Goal: Information Seeking & Learning: Learn about a topic

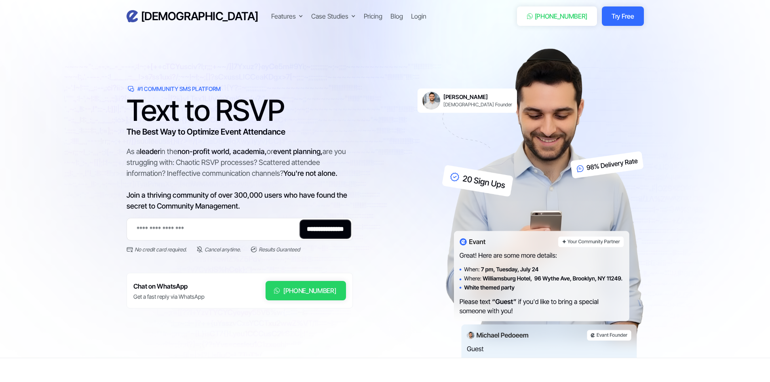
click at [503, 172] on img at bounding box center [543, 202] width 202 height 309
click at [490, 183] on img at bounding box center [543, 202] width 202 height 309
drag, startPoint x: 490, startPoint y: 183, endPoint x: 586, endPoint y: 164, distance: 97.5
click at [502, 183] on img at bounding box center [543, 202] width 202 height 309
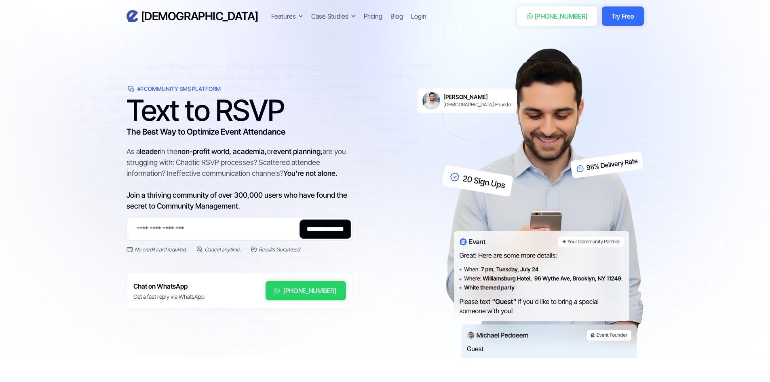
click at [586, 164] on img at bounding box center [543, 202] width 202 height 309
click at [468, 110] on link "Michael Pedoeem Evant Founder" at bounding box center [466, 101] width 99 height 24
click at [468, 108] on link "Michael Pedoeem Evant Founder" at bounding box center [466, 101] width 99 height 24
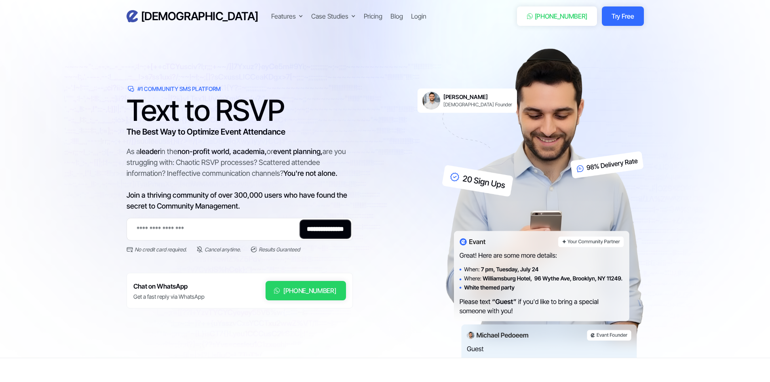
click at [232, 110] on h1 "Text to RSVP" at bounding box center [239, 110] width 226 height 24
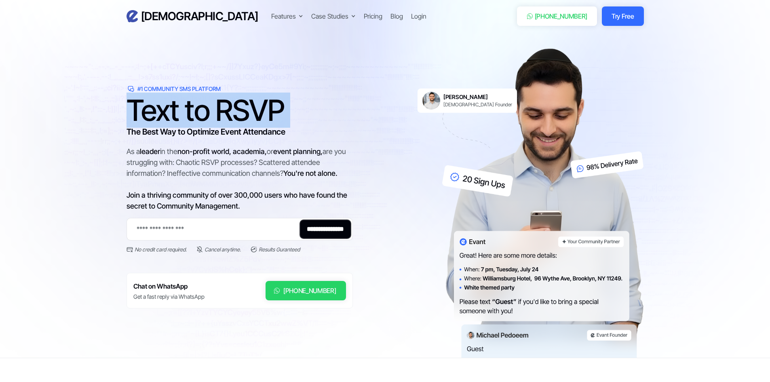
click at [232, 110] on h1 "Text to RSVP" at bounding box center [239, 110] width 226 height 24
click at [227, 122] on h1 "Text to RSVP" at bounding box center [239, 110] width 226 height 24
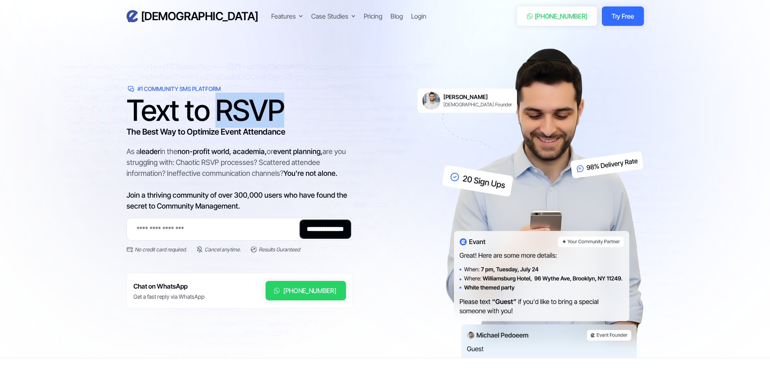
click at [227, 122] on h1 "Text to RSVP" at bounding box center [239, 110] width 226 height 24
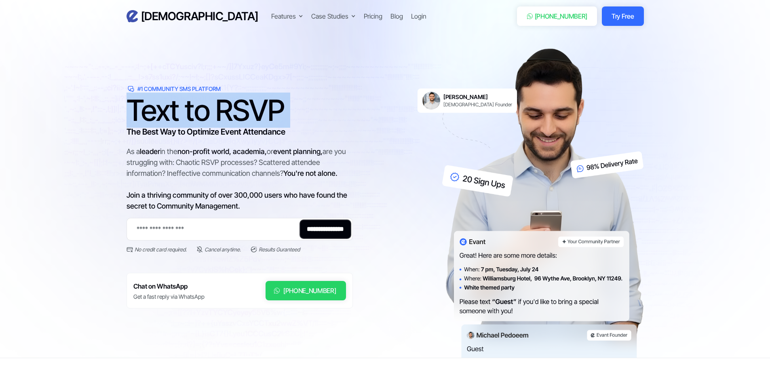
click at [227, 122] on h1 "Text to RSVP" at bounding box center [239, 110] width 226 height 24
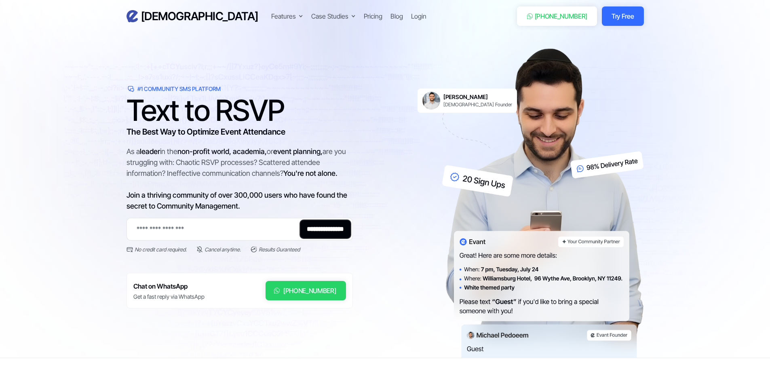
click at [227, 131] on h3 "The Best Way to Optimize Event Attendance" at bounding box center [239, 132] width 226 height 12
click at [247, 232] on input "Email Form 2" at bounding box center [239, 229] width 226 height 23
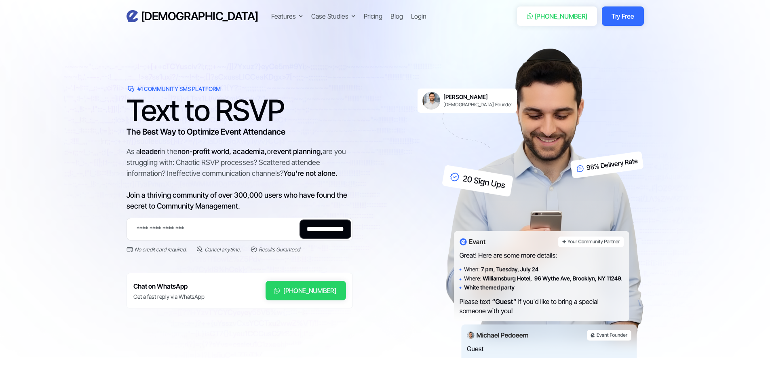
click at [252, 176] on div "As a leader in the non-profit world, academia, or event planning, are you strug…" at bounding box center [239, 178] width 226 height 65
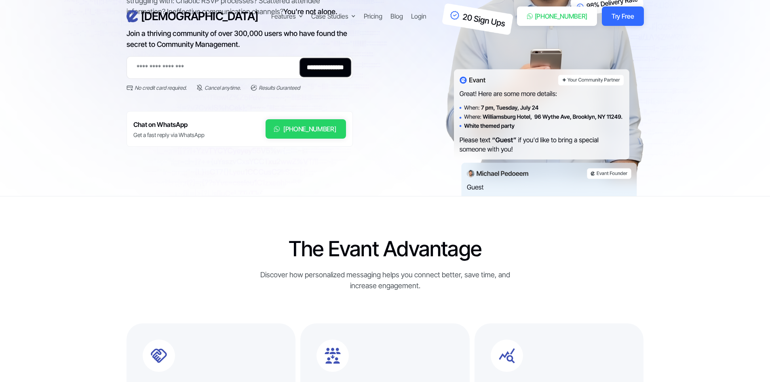
click at [538, 107] on img at bounding box center [543, 41] width 202 height 309
click at [585, 76] on img at bounding box center [543, 41] width 202 height 309
click at [586, 81] on img at bounding box center [543, 41] width 202 height 309
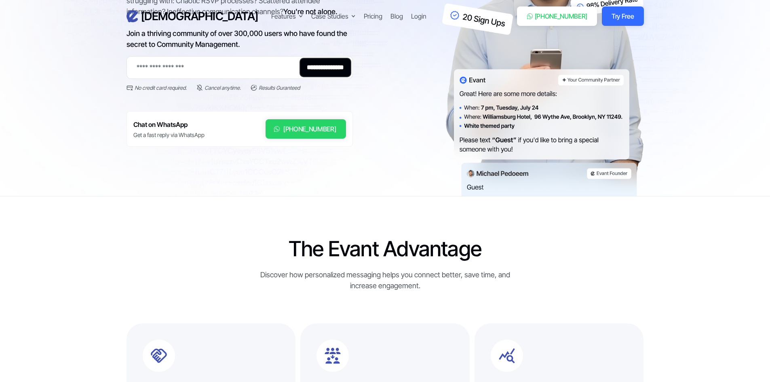
click at [586, 81] on img at bounding box center [543, 41] width 202 height 309
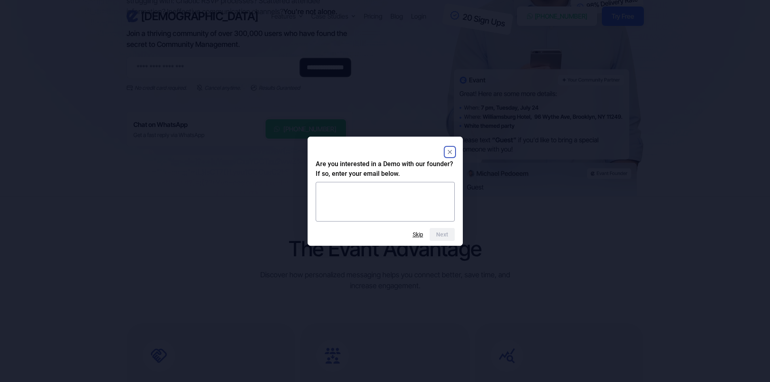
click at [451, 152] on rect "Close" at bounding box center [450, 152] width 10 height 10
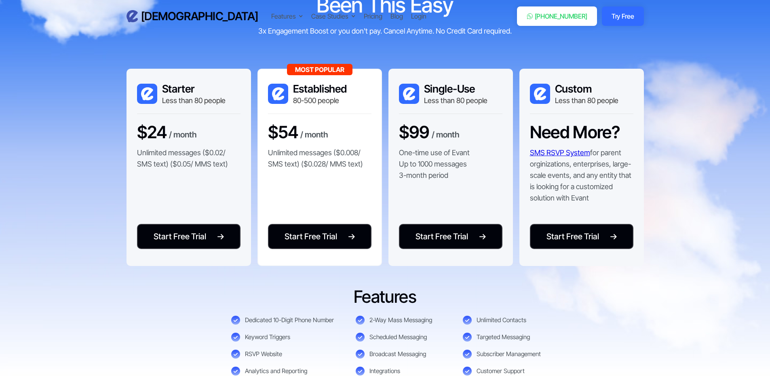
scroll to position [1657, 0]
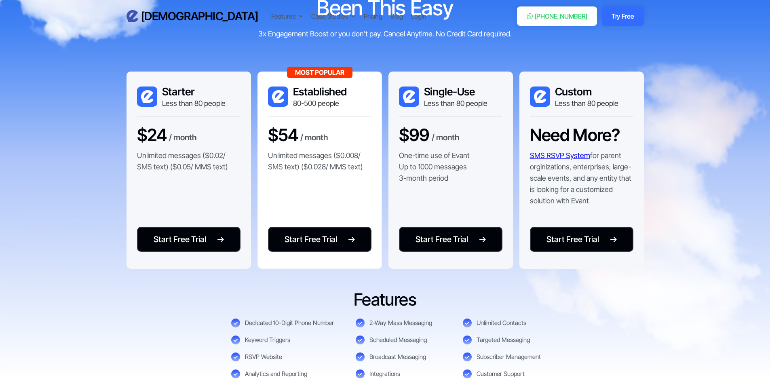
click at [346, 153] on p "Unlimited messages ($0.008/ SMS text) ($0.028/ MMS text)" at bounding box center [319, 161] width 103 height 23
click at [335, 153] on p "Unlimited messages ($0.008/ SMS text) ($0.028/ MMS text)" at bounding box center [319, 161] width 103 height 23
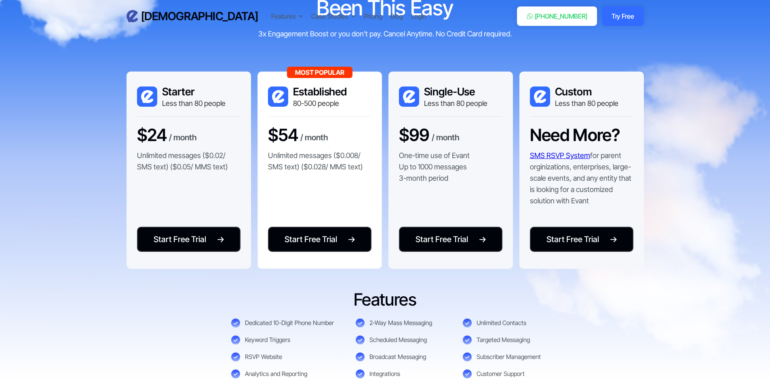
click at [369, 155] on p "Unlimited messages ($0.008/ SMS text) ($0.028/ MMS text)" at bounding box center [319, 161] width 103 height 23
click at [367, 156] on p "Unlimited messages ($0.008/ SMS text) ($0.028/ MMS text)" at bounding box center [319, 161] width 103 height 23
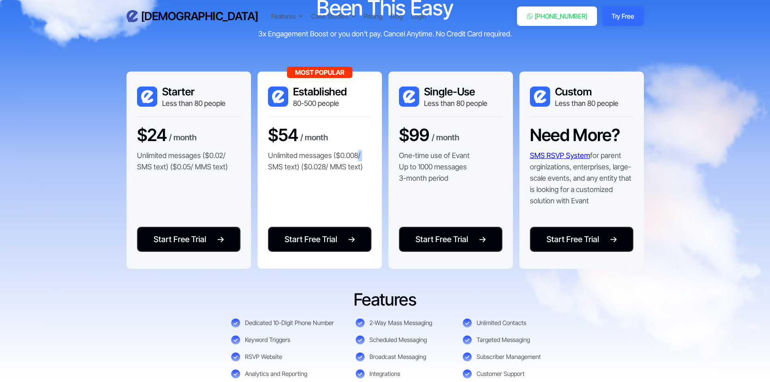
click at [367, 156] on p "Unlimited messages ($0.008/ SMS text) ($0.028/ MMS text)" at bounding box center [319, 161] width 103 height 23
click at [363, 154] on p "Unlimited messages ($0.008/ SMS text) ($0.028/ MMS text)" at bounding box center [319, 161] width 103 height 23
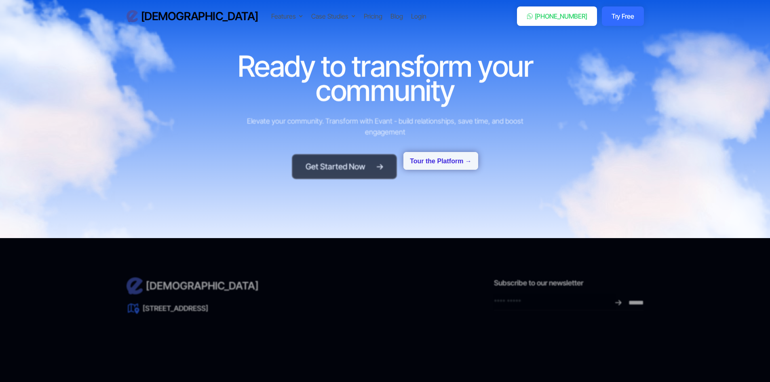
scroll to position [3700, 0]
